Goal: Information Seeking & Learning: Understand process/instructions

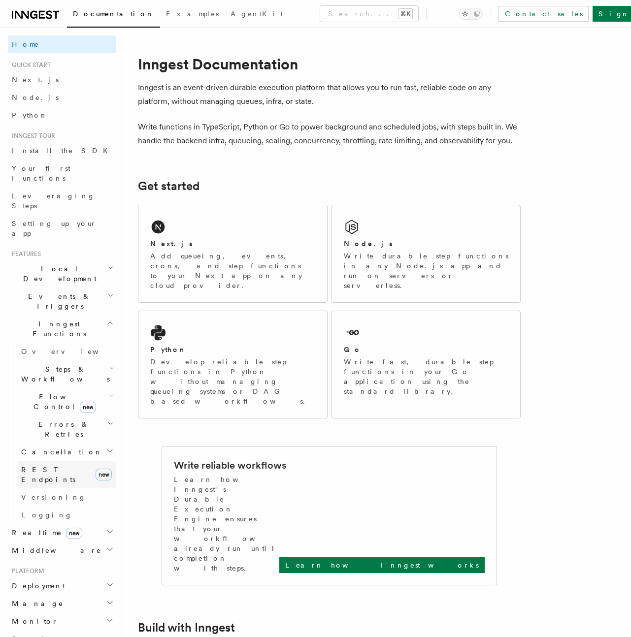
click at [53, 466] on span "REST Endpoints" at bounding box center [48, 475] width 54 height 18
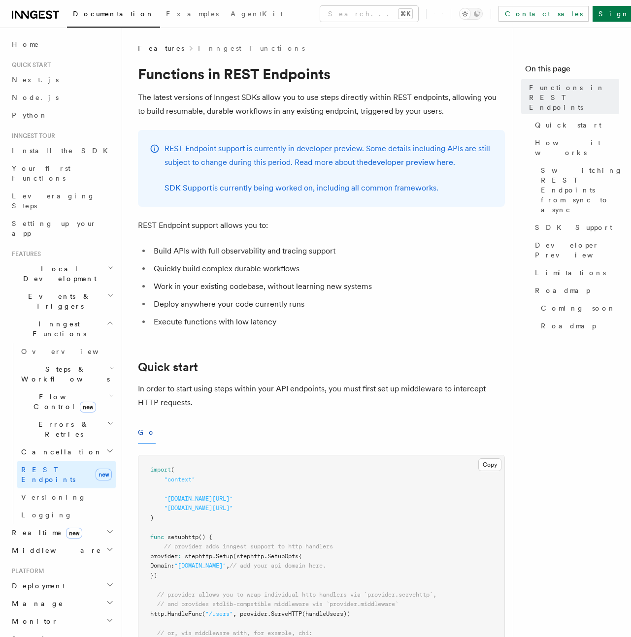
click at [47, 364] on span "Steps & Workflows" at bounding box center [63, 374] width 93 height 20
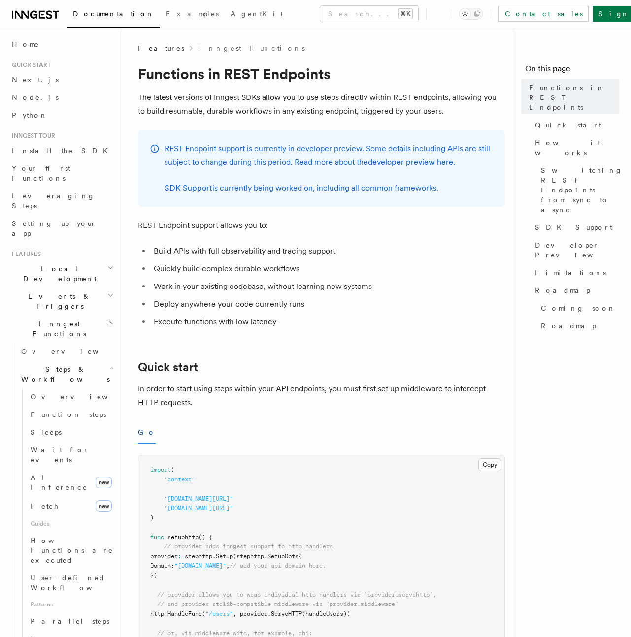
click at [47, 364] on span "Steps & Workflows" at bounding box center [63, 374] width 93 height 20
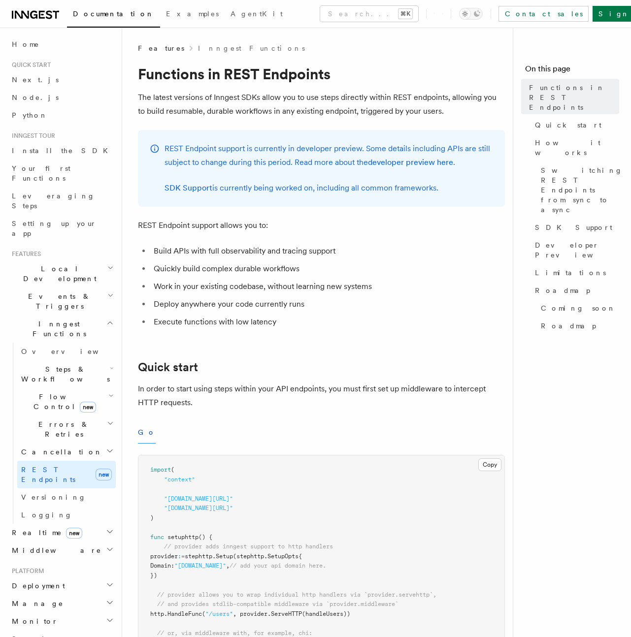
click at [47, 364] on span "Steps & Workflows" at bounding box center [63, 374] width 93 height 20
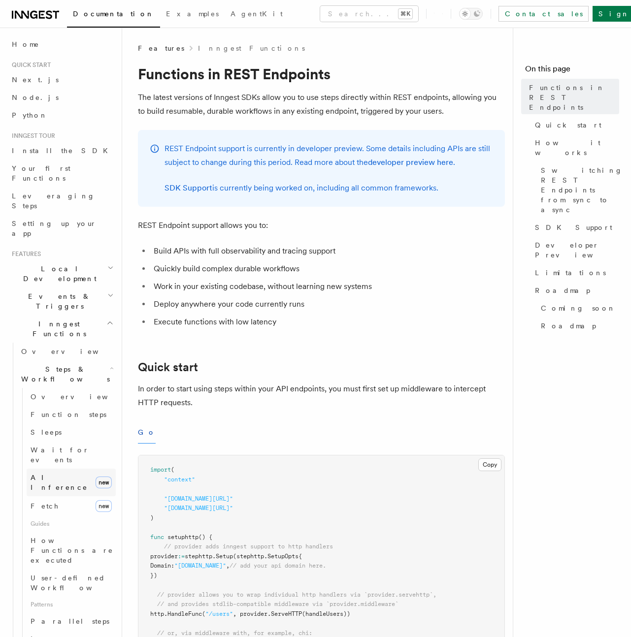
click at [73, 469] on link "AI Inference new" at bounding box center [71, 483] width 89 height 28
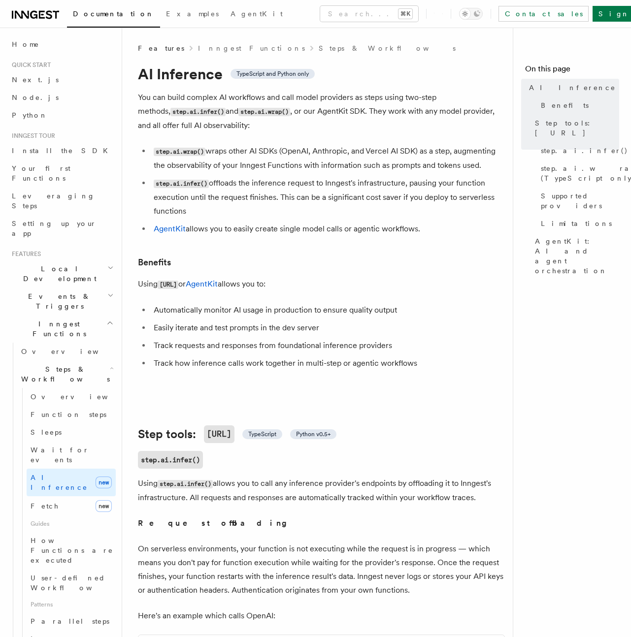
click at [58, 364] on span "Steps & Workflows" at bounding box center [63, 374] width 93 height 20
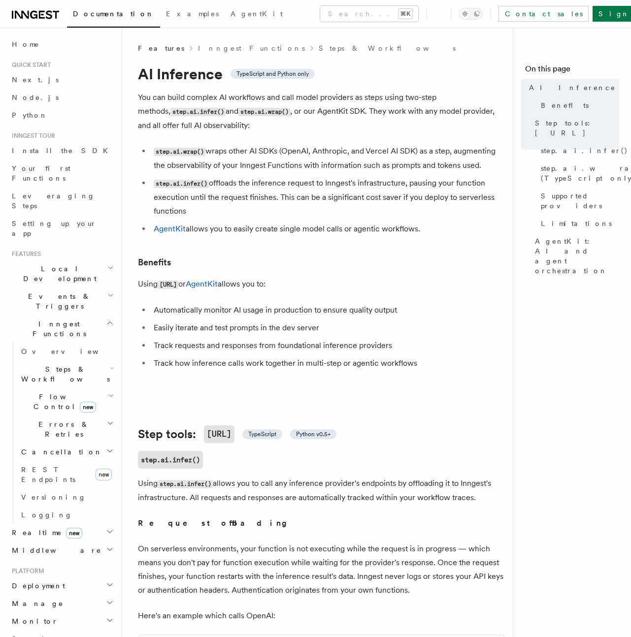
click at [67, 364] on span "Steps & Workflows" at bounding box center [63, 374] width 93 height 20
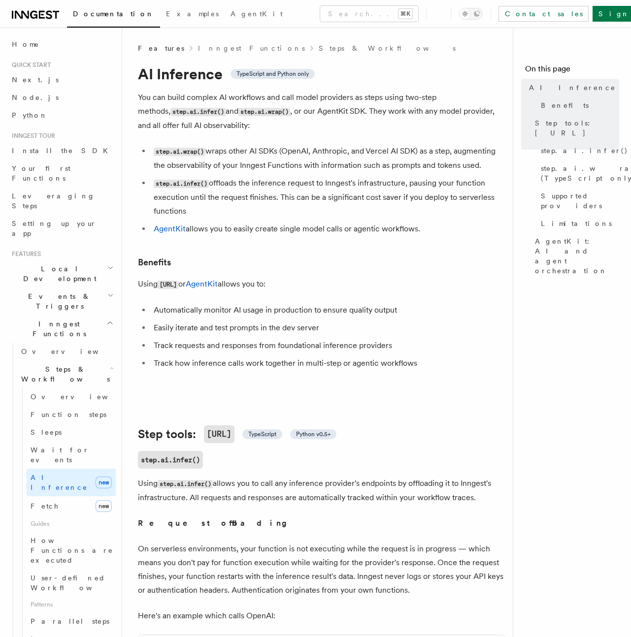
click at [67, 364] on span "Steps & Workflows" at bounding box center [63, 374] width 93 height 20
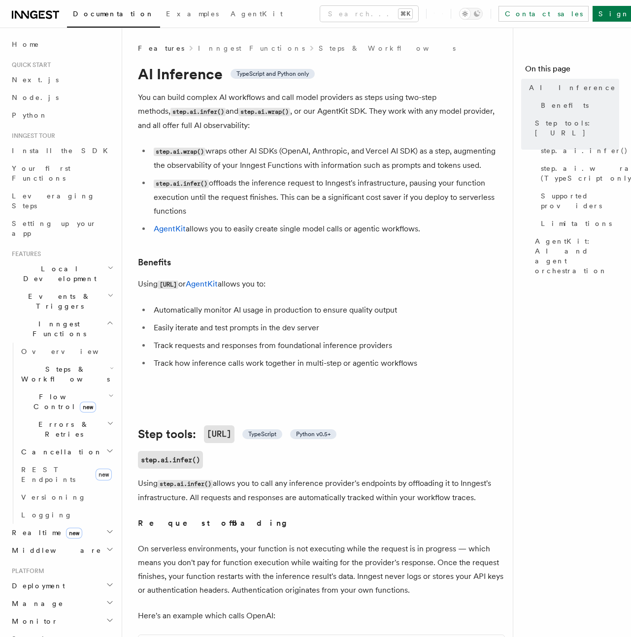
click at [80, 402] on span "new" at bounding box center [88, 407] width 16 height 11
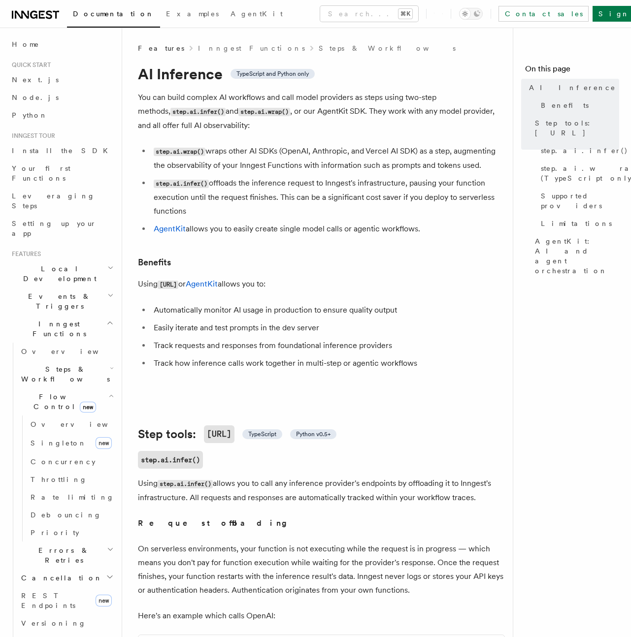
click at [80, 402] on span "new" at bounding box center [88, 407] width 16 height 11
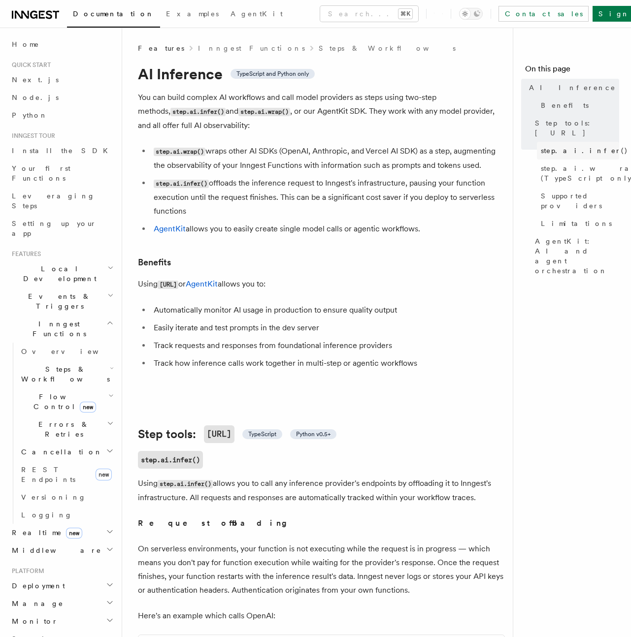
click at [573, 146] on span "step.ai.infer()" at bounding box center [584, 151] width 87 height 10
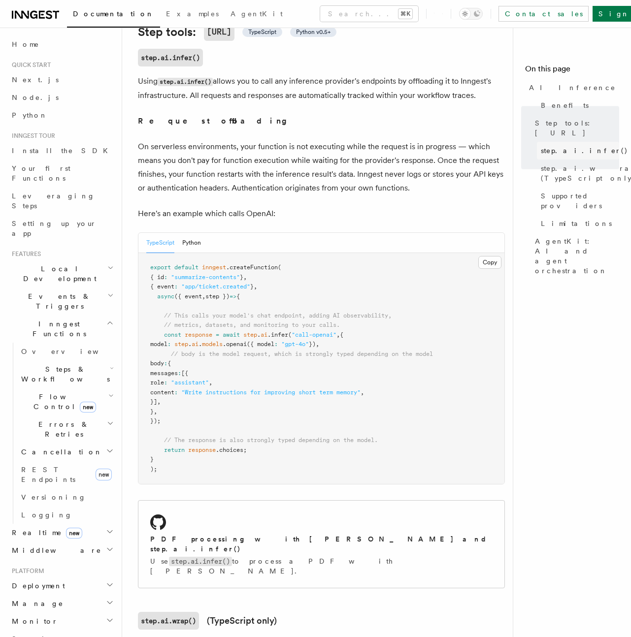
scroll to position [404, 0]
